Goal: Task Accomplishment & Management: Use online tool/utility

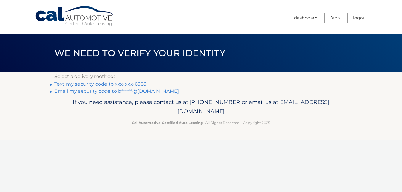
click at [119, 84] on link "Text my security code to xxx-xxx-6363" at bounding box center [100, 84] width 92 height 6
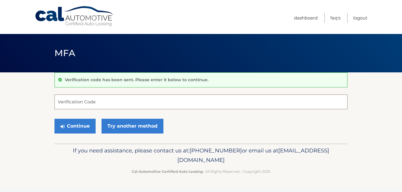
click at [122, 102] on input "Verification Code" at bounding box center [200, 102] width 293 height 15
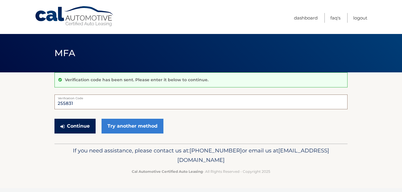
type input "255831"
click at [68, 130] on button "Continue" at bounding box center [74, 126] width 41 height 15
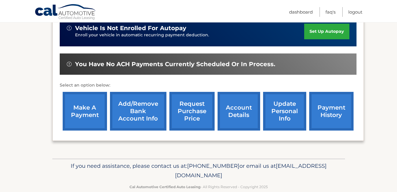
scroll to position [166, 0]
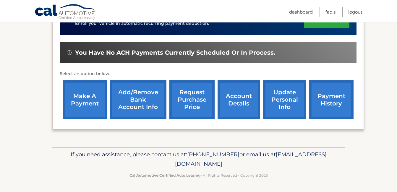
click at [87, 96] on link "make a payment" at bounding box center [85, 99] width 44 height 39
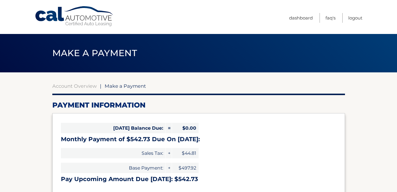
select select "ZGMzNDI4MTQtMDQ1YS00NjIwLWEwMjQtZjFjZWU1MDgyYjM5"
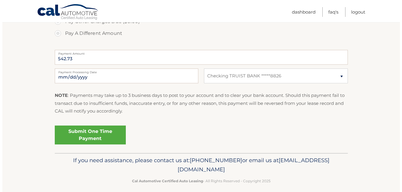
scroll to position [230, 0]
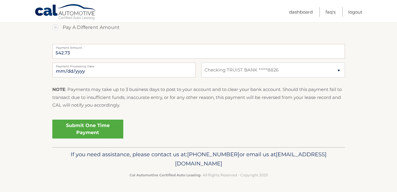
click at [94, 127] on link "Submit One Time Payment" at bounding box center [87, 129] width 71 height 19
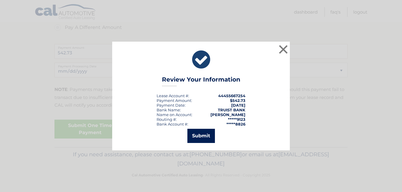
click at [204, 135] on button "Submit" at bounding box center [201, 136] width 28 height 14
